Goal: Navigation & Orientation: Find specific page/section

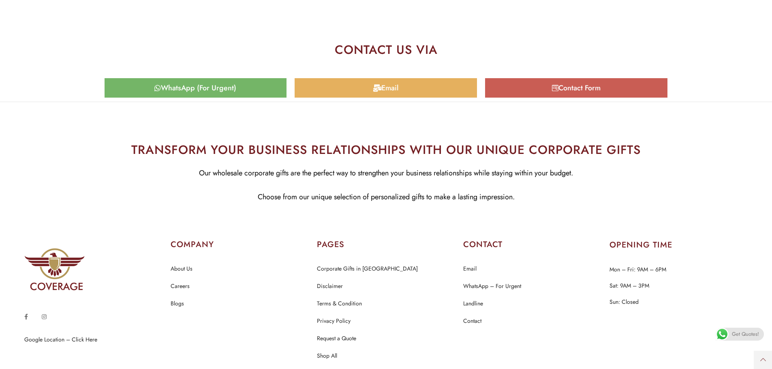
scroll to position [4013, 0]
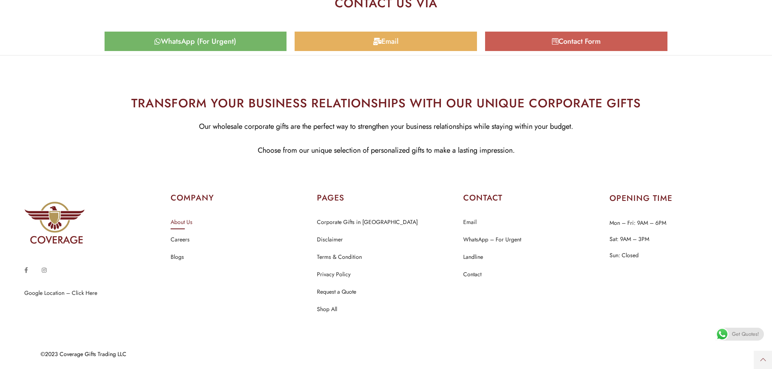
click at [189, 220] on link "About Us" at bounding box center [182, 222] width 22 height 11
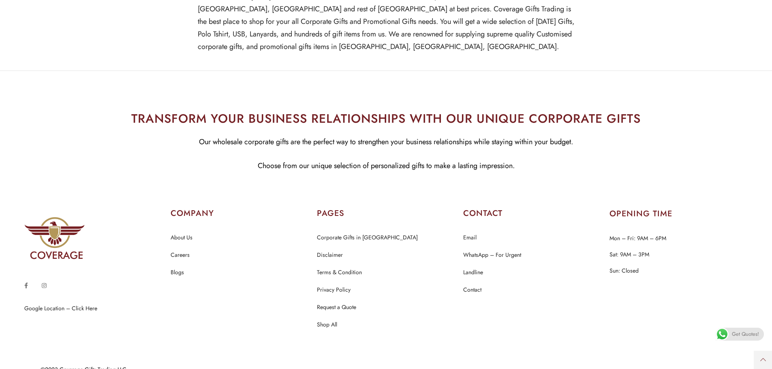
scroll to position [661, 0]
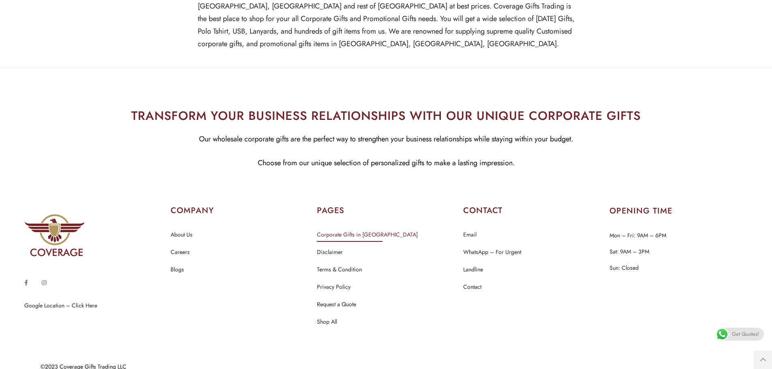
click at [345, 230] on link "Corporate Gifts in [GEOGRAPHIC_DATA]" at bounding box center [367, 235] width 101 height 11
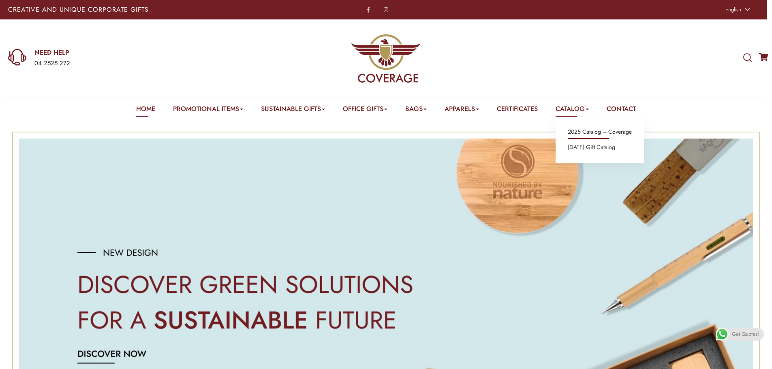
click at [603, 133] on link "2025 Catalog – Coverage" at bounding box center [600, 132] width 64 height 11
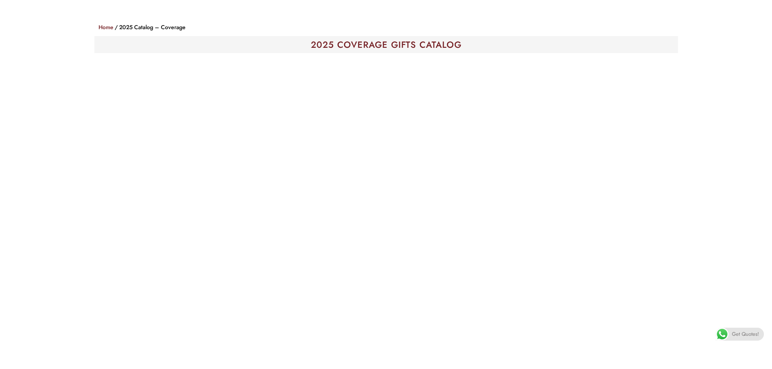
scroll to position [284, 0]
